Goal: Use online tool/utility: Utilize a website feature to perform a specific function

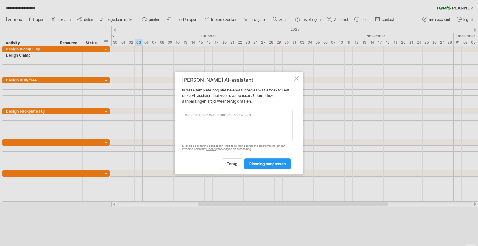
click at [228, 113] on textarea at bounding box center [237, 125] width 110 height 31
type textarea "Ik wil voor elk project 3 fases inrichten"
click at [277, 167] on link "planning aanpassen" at bounding box center [267, 163] width 46 height 11
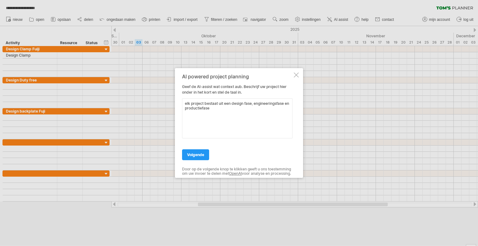
click at [244, 100] on textarea "elk project bestaat uit een design fase, engineeringsfase en productiefase" at bounding box center [237, 118] width 110 height 40
type textarea "elk project bestaat uit een designfase, engineeringsfase en productiefase"
click at [188, 152] on span "volgende" at bounding box center [195, 154] width 17 height 5
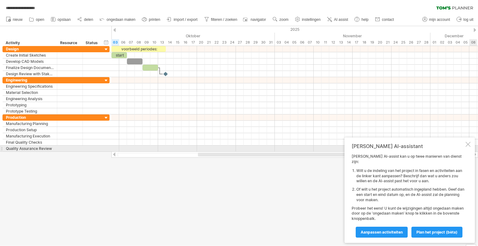
click at [468, 147] on div at bounding box center [467, 144] width 5 height 5
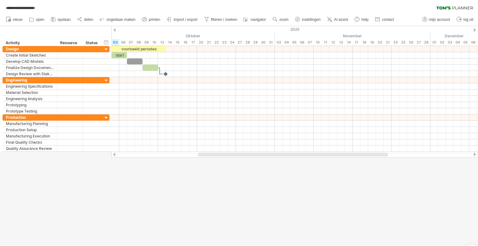
drag, startPoint x: 122, startPoint y: 170, endPoint x: 126, endPoint y: 185, distance: 16.2
click at [122, 170] on div at bounding box center [239, 136] width 478 height 220
click at [0, 156] on div at bounding box center [239, 136] width 478 height 220
click at [361, 17] on link "help" at bounding box center [361, 20] width 17 height 8
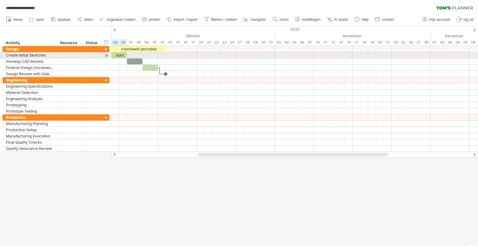
click at [120, 56] on div "start" at bounding box center [119, 55] width 16 height 6
click at [35, 56] on div "Create Initial Sketches" at bounding box center [30, 55] width 48 height 6
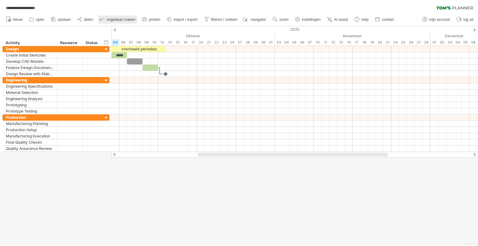
click at [124, 21] on span "ongedaan maken" at bounding box center [120, 19] width 29 height 4
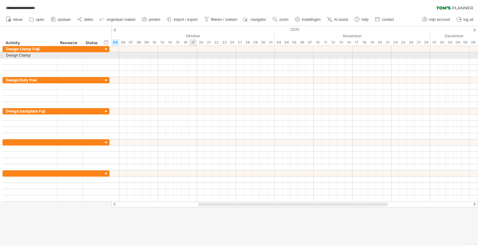
click at [191, 55] on div at bounding box center [294, 55] width 366 height 6
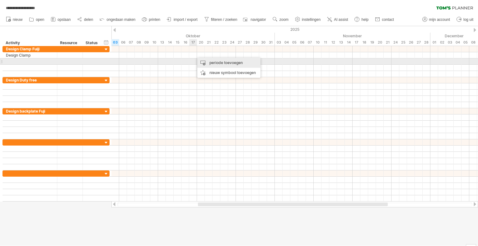
click at [209, 62] on div "periode toevoegen" at bounding box center [228, 63] width 63 height 10
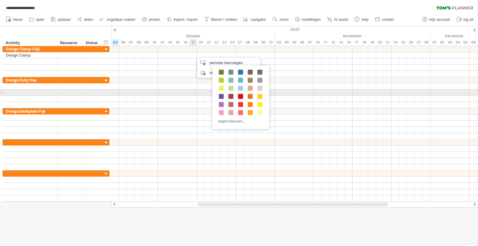
click at [240, 96] on span at bounding box center [240, 96] width 5 height 5
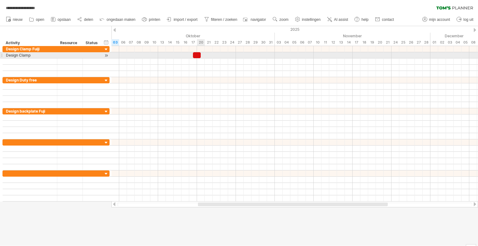
click at [197, 55] on div at bounding box center [197, 55] width 8 height 6
drag, startPoint x: 196, startPoint y: 54, endPoint x: 193, endPoint y: 54, distance: 3.1
click at [193, 54] on div at bounding box center [193, 55] width 8 height 6
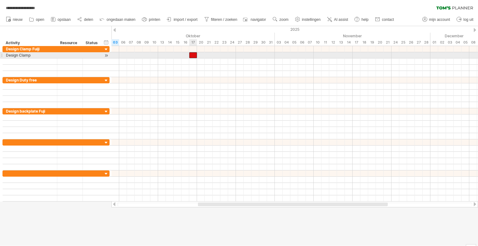
click at [193, 54] on div at bounding box center [193, 55] width 8 height 6
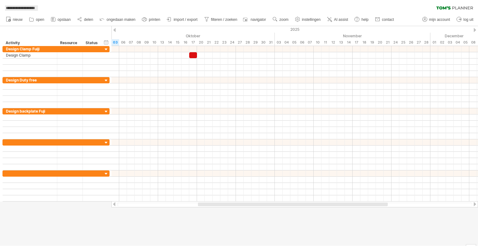
click at [19, 9] on span "**********" at bounding box center [20, 8] width 35 height 6
click at [450, 8] on icon at bounding box center [454, 7] width 37 height 3
